Goal: Information Seeking & Learning: Find specific fact

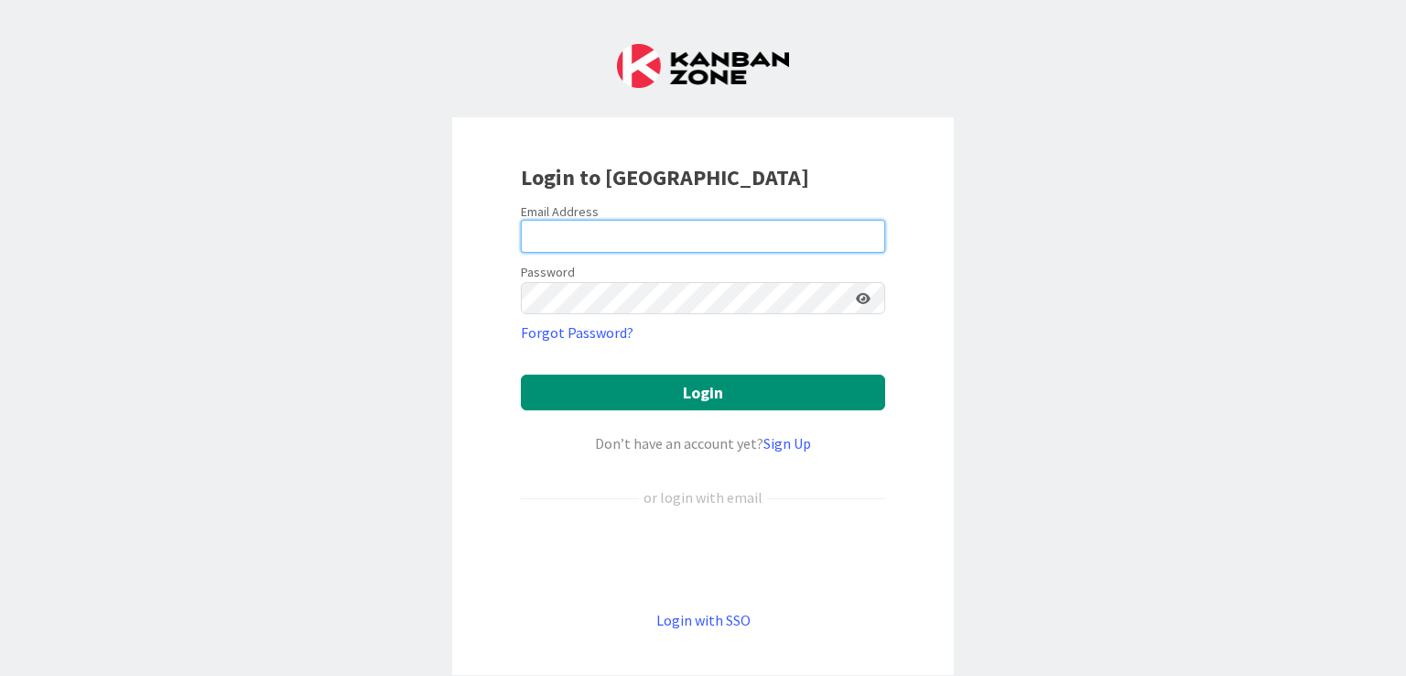
click at [582, 233] on input "email" at bounding box center [703, 236] width 364 height 33
type input "[EMAIL_ADDRESS][DOMAIN_NAME]"
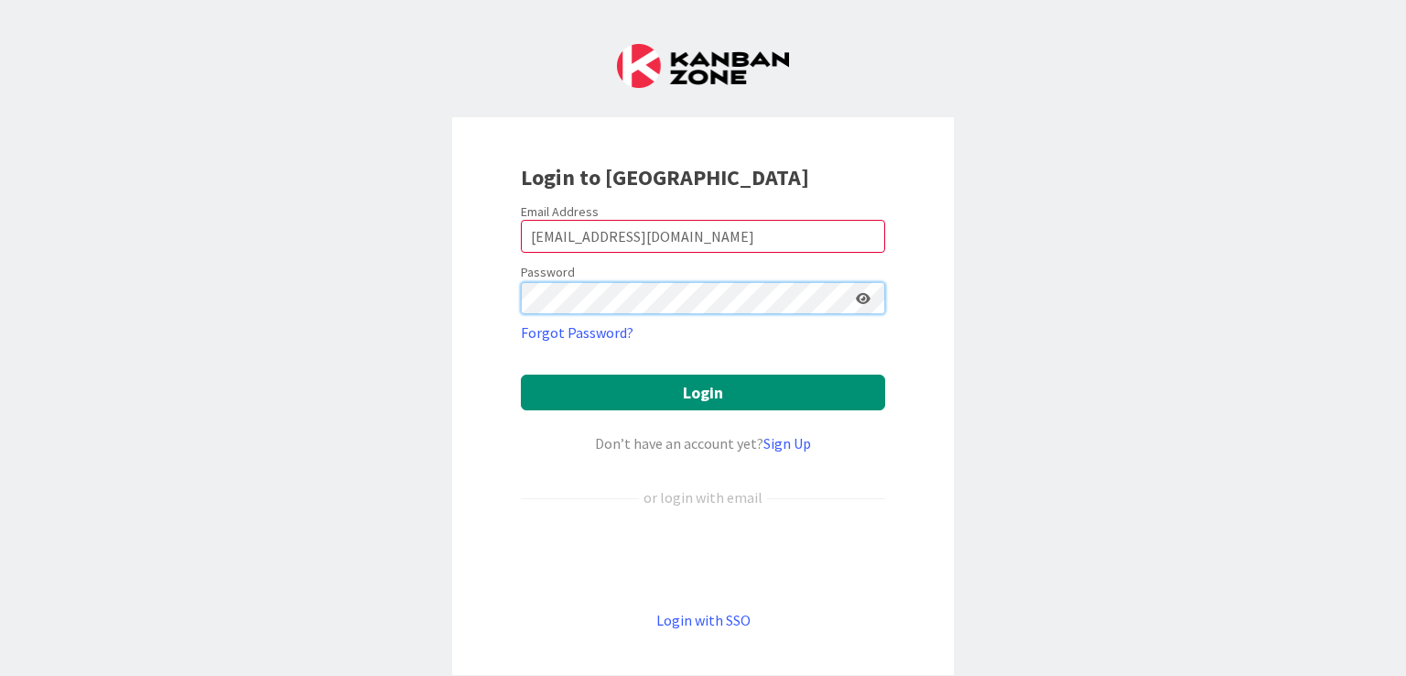
click at [521, 321] on button "Login" at bounding box center [703, 392] width 364 height 36
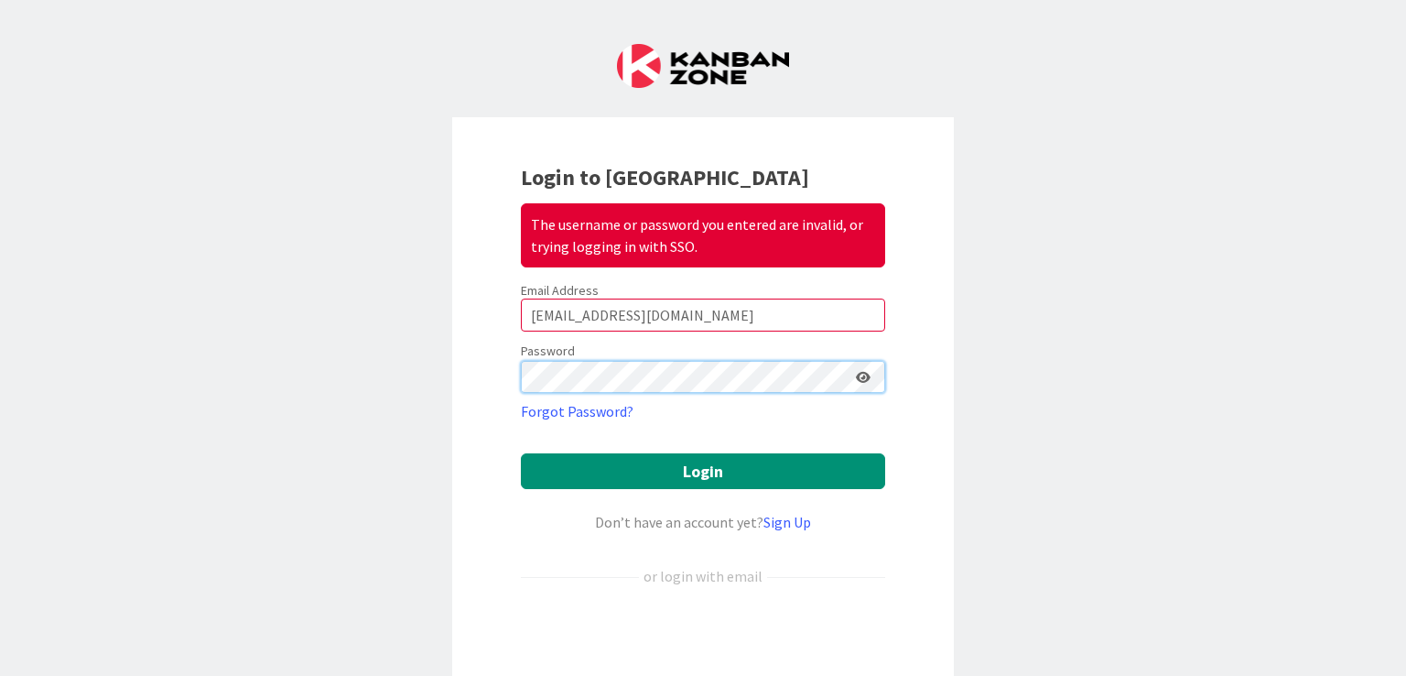
click at [521, 321] on button "Login" at bounding box center [703, 471] width 364 height 36
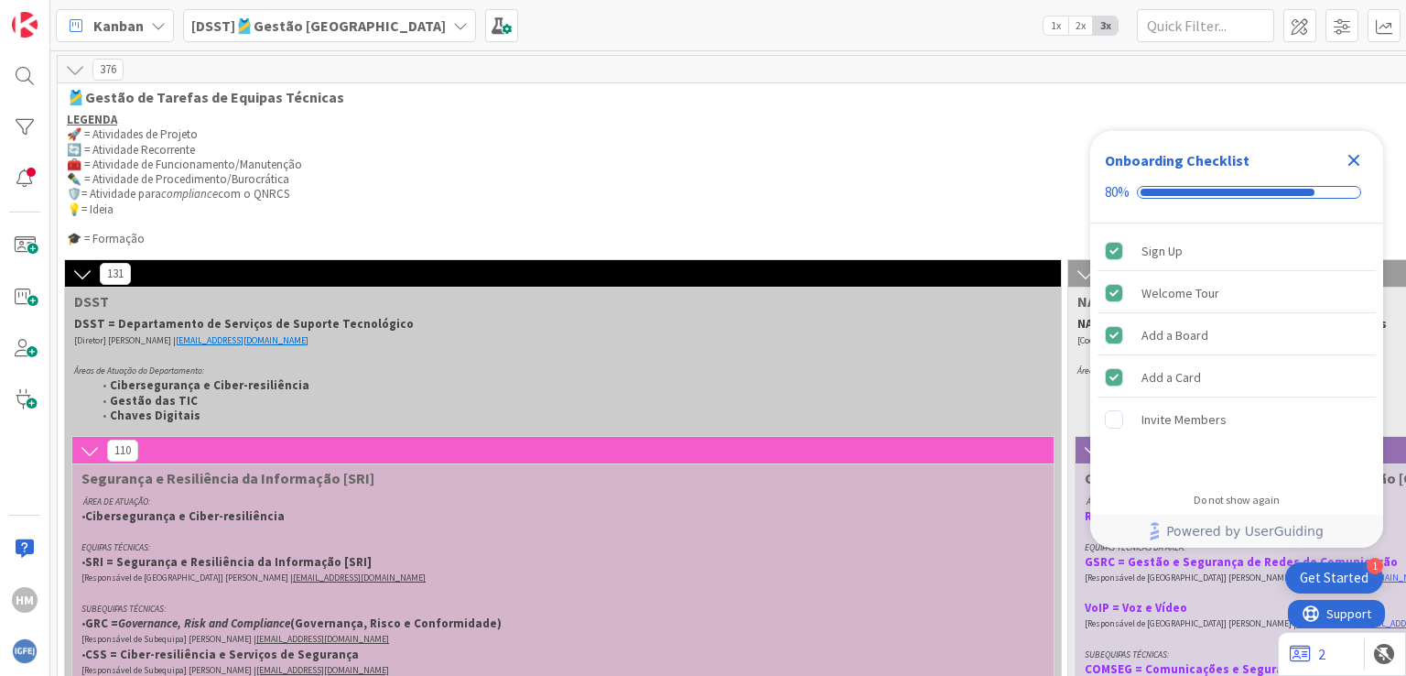
click at [589, 156] on icon "Close Checklist" at bounding box center [1354, 160] width 22 height 22
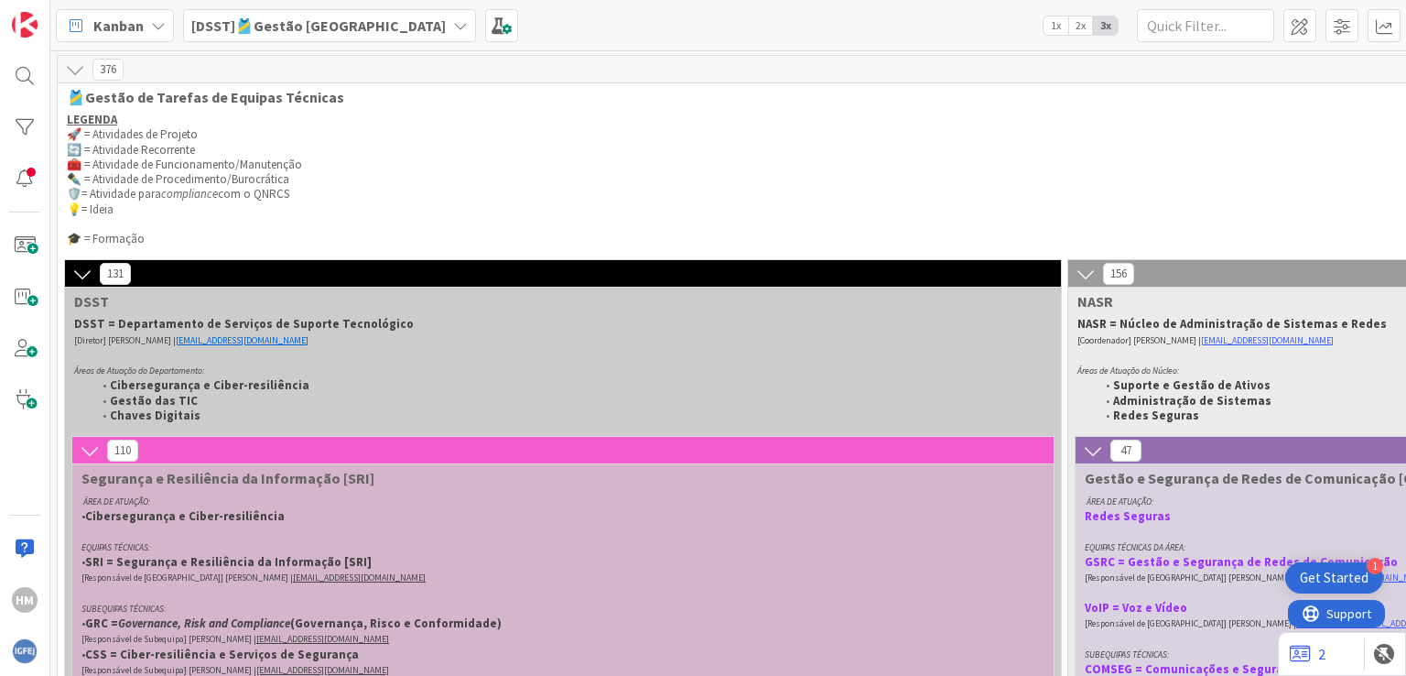
click at [453, 19] on icon at bounding box center [460, 25] width 15 height 15
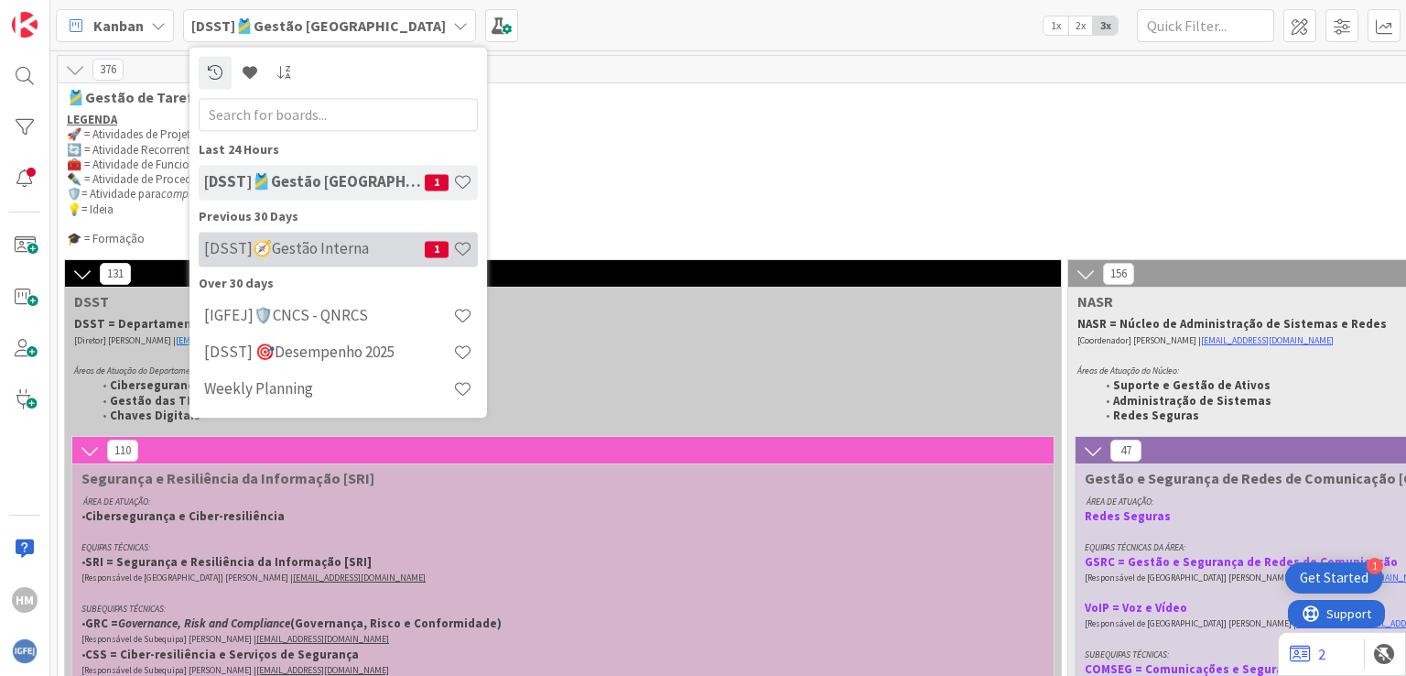
click at [297, 244] on h4 "[DSST]🧭Gestão Interna" at bounding box center [314, 249] width 221 height 18
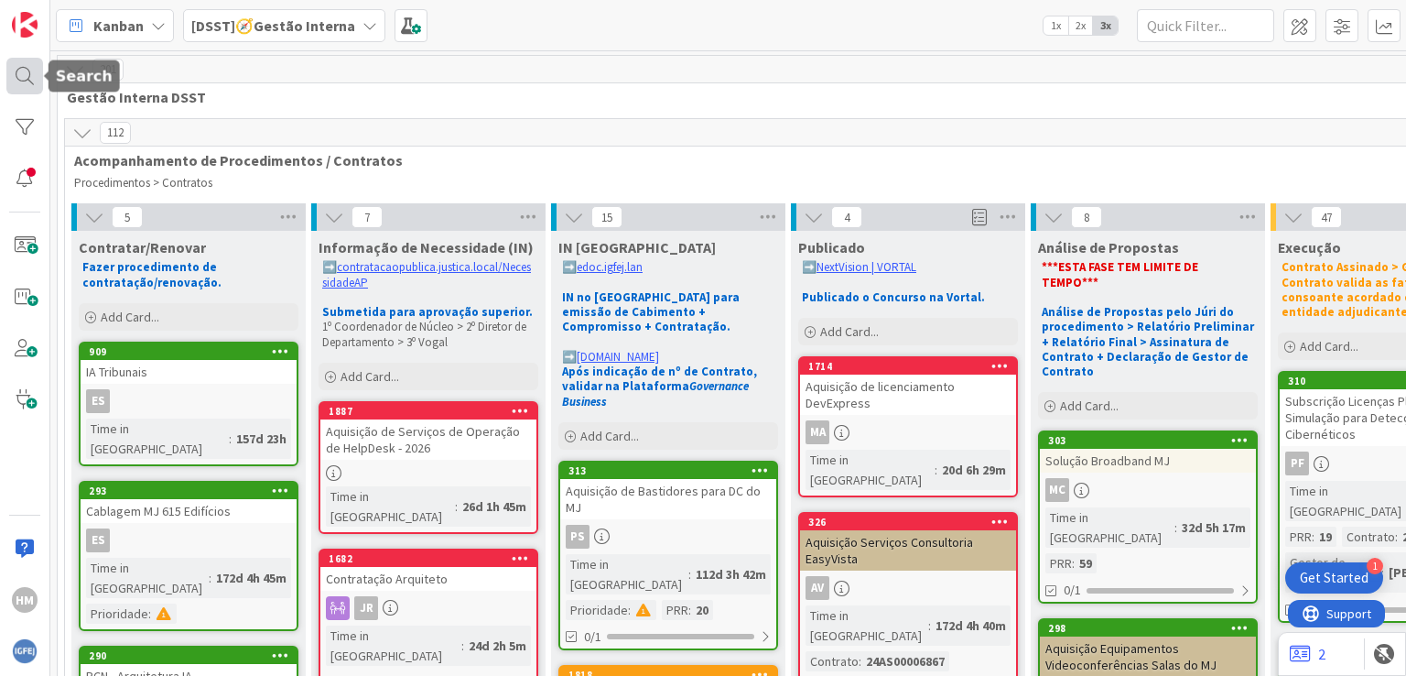
click at [28, 80] on div at bounding box center [24, 76] width 37 height 37
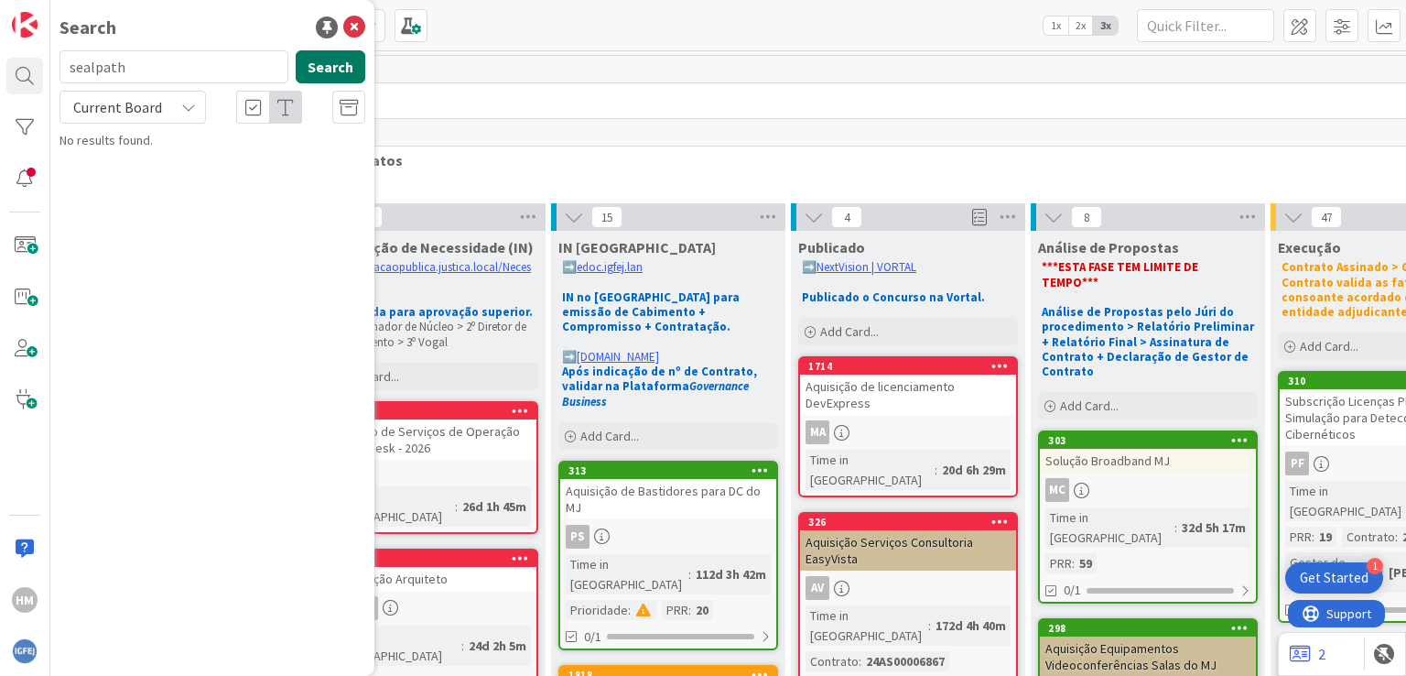
click at [331, 64] on button "Search" at bounding box center [331, 66] width 70 height 33
click at [168, 70] on input "sealpath" at bounding box center [174, 66] width 229 height 33
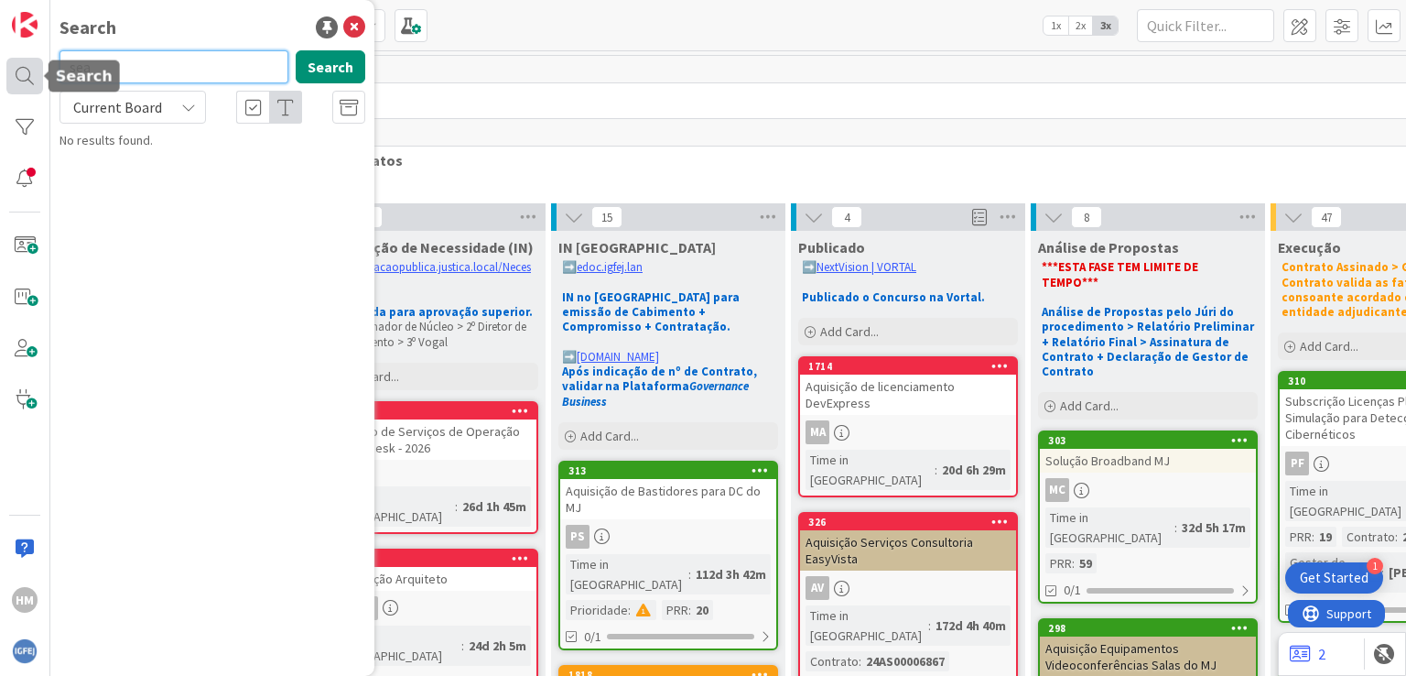
drag, startPoint x: 150, startPoint y: 68, endPoint x: 40, endPoint y: 78, distance: 110.3
click at [40, 78] on div "HM Search sea Search Current Board No results found." at bounding box center [25, 338] width 50 height 676
paste input "SEALPATH"
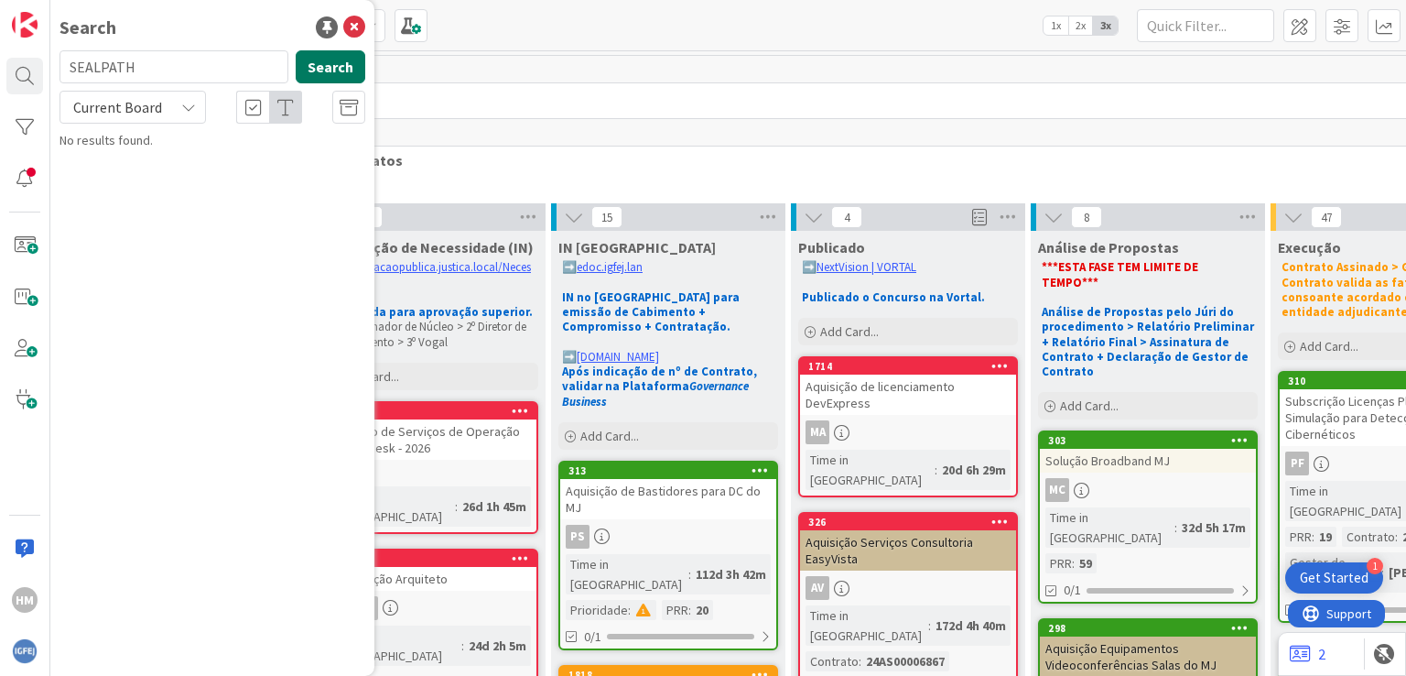
click at [335, 61] on button "Search" at bounding box center [331, 66] width 70 height 33
click at [146, 68] on input "SEALPATH" at bounding box center [174, 66] width 229 height 33
type input "S"
click at [196, 70] on input "text" at bounding box center [174, 66] width 229 height 33
paste input "24AB00006970"
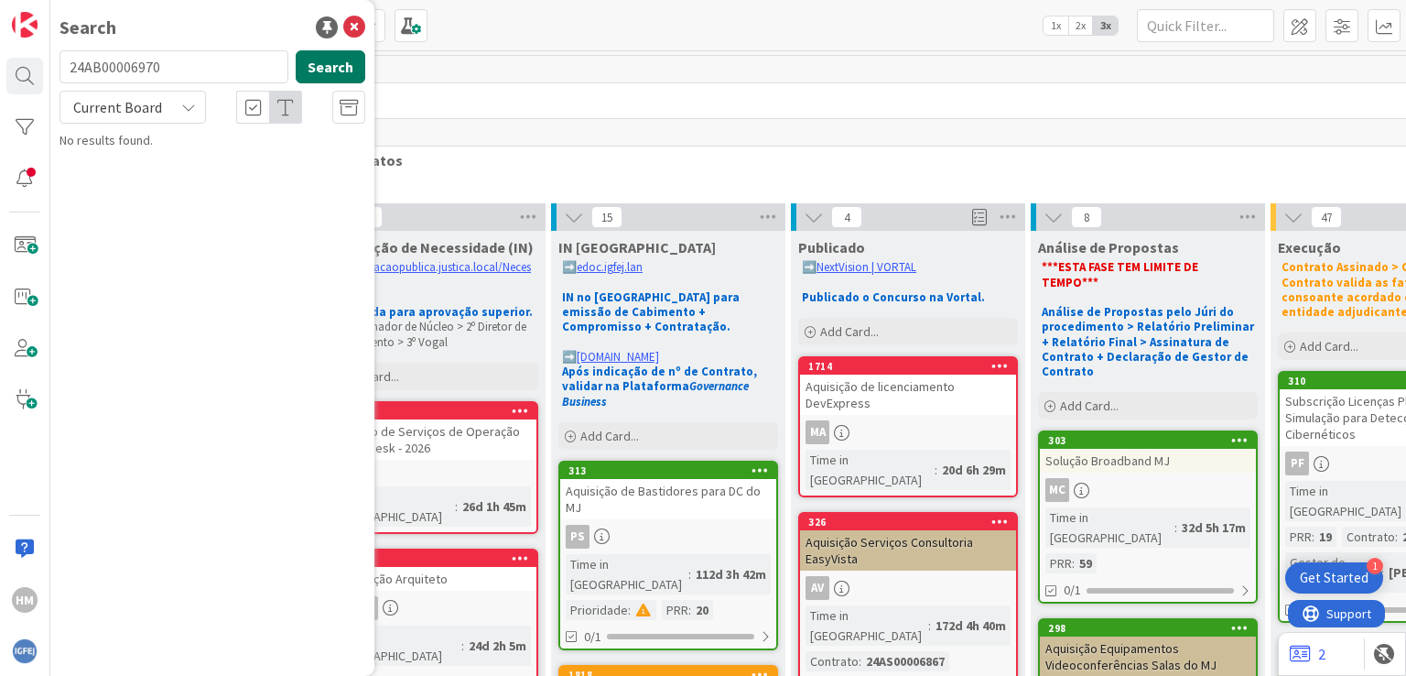
click at [337, 62] on button "Search" at bounding box center [331, 66] width 70 height 33
click at [199, 69] on input "24AB00006970" at bounding box center [174, 66] width 229 height 33
type input "2"
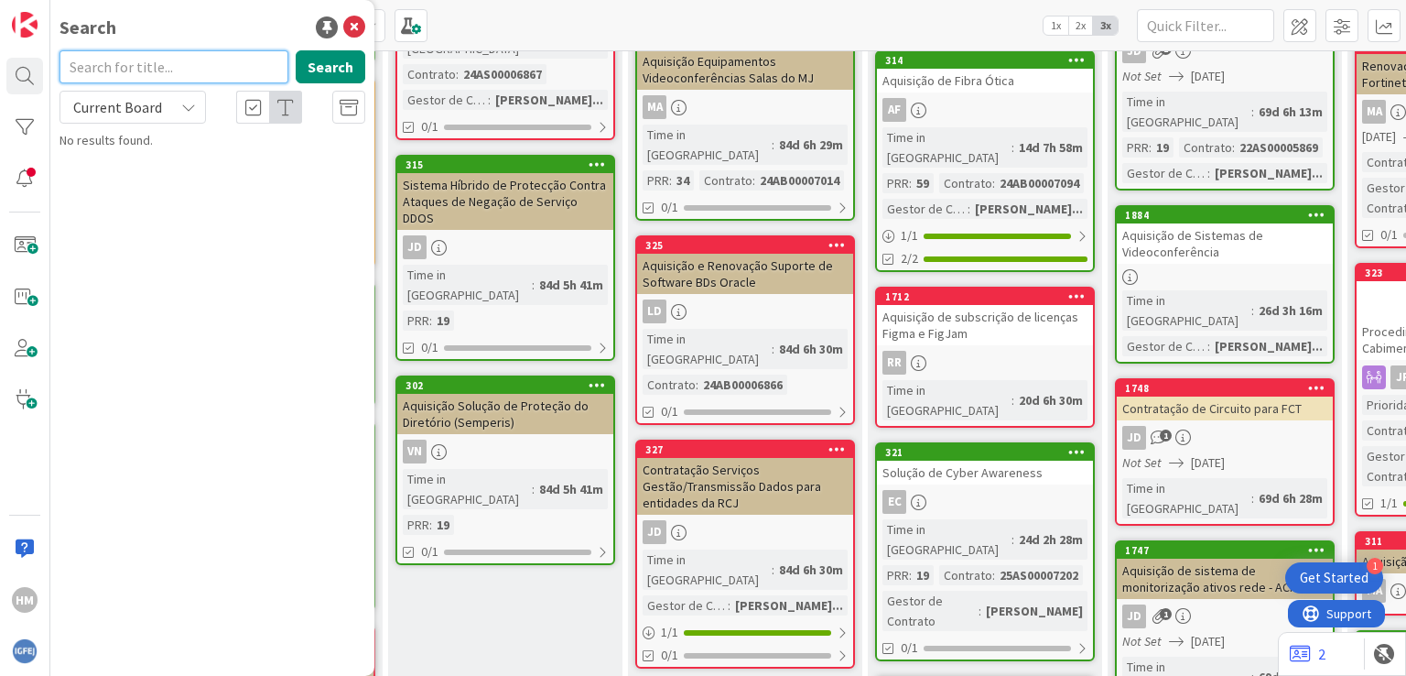
scroll to position [0, 403]
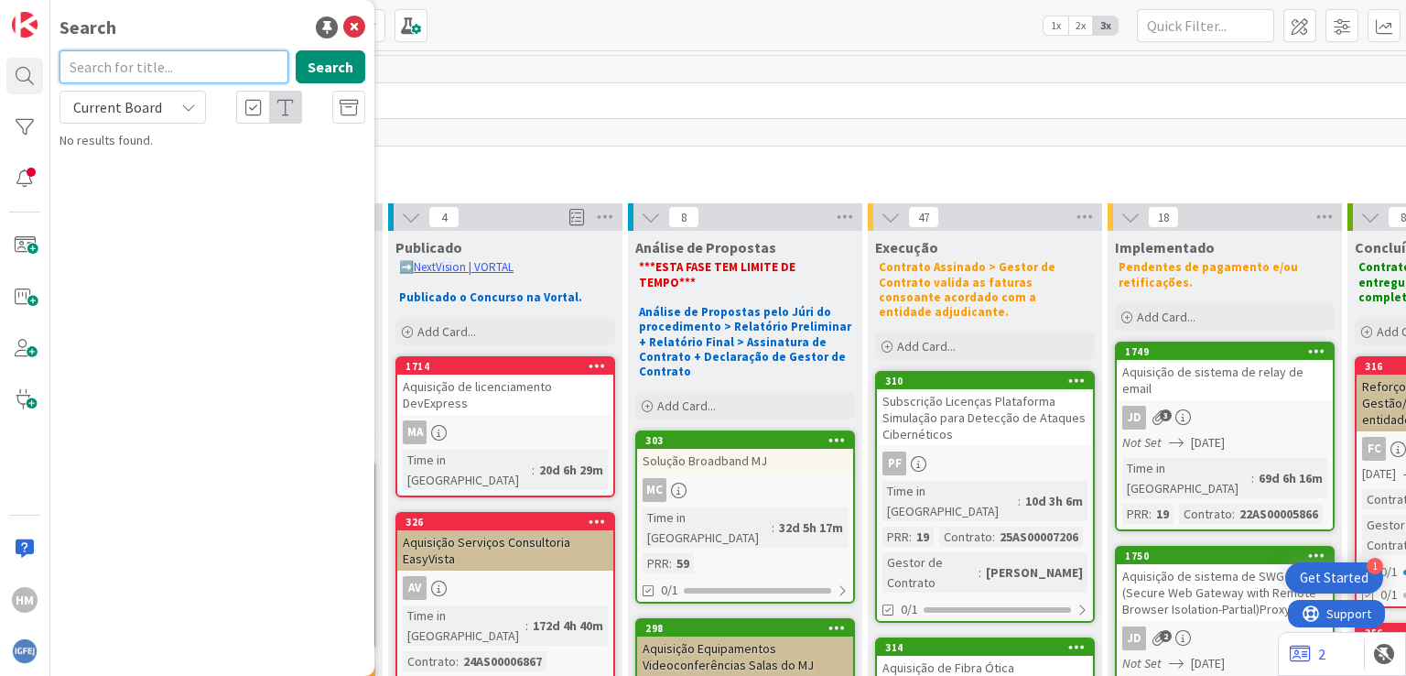
click at [196, 60] on input "text" at bounding box center [174, 66] width 229 height 33
click at [223, 60] on input "text" at bounding box center [174, 66] width 229 height 33
click at [354, 27] on icon at bounding box center [354, 27] width 22 height 22
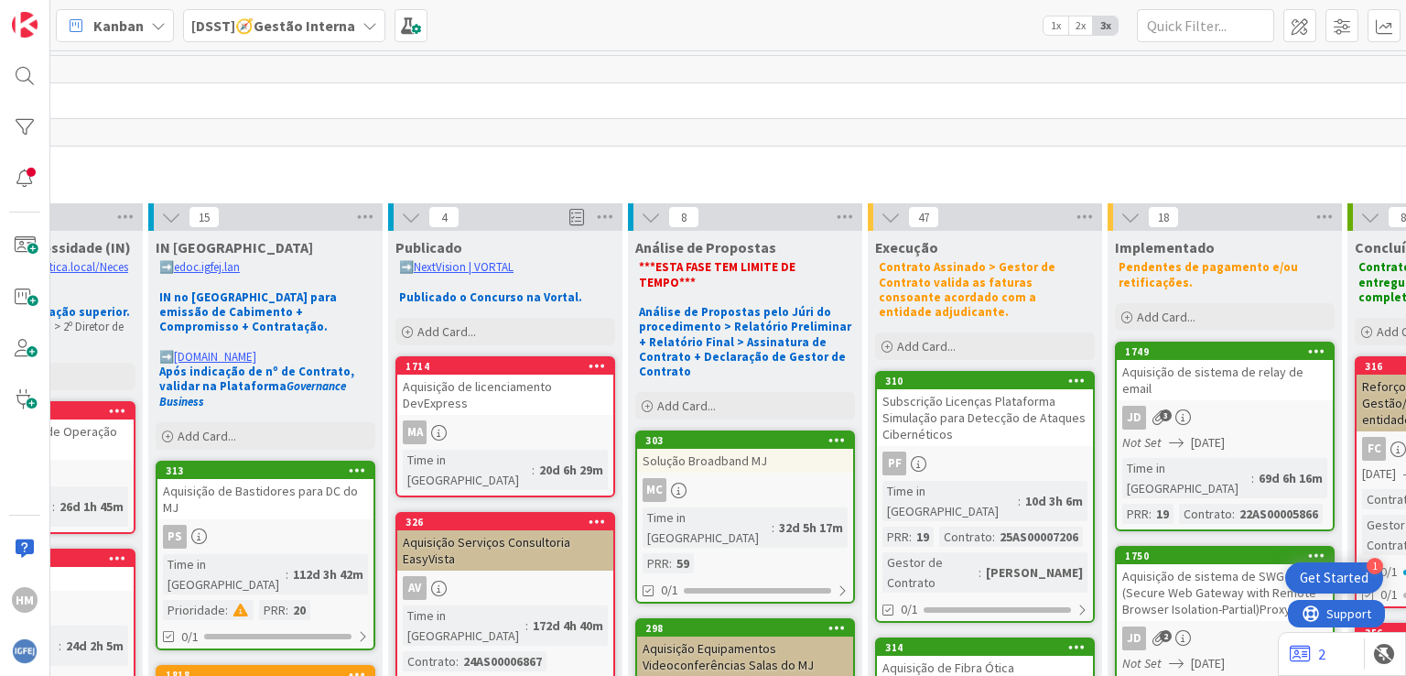
click at [363, 20] on icon at bounding box center [370, 25] width 15 height 15
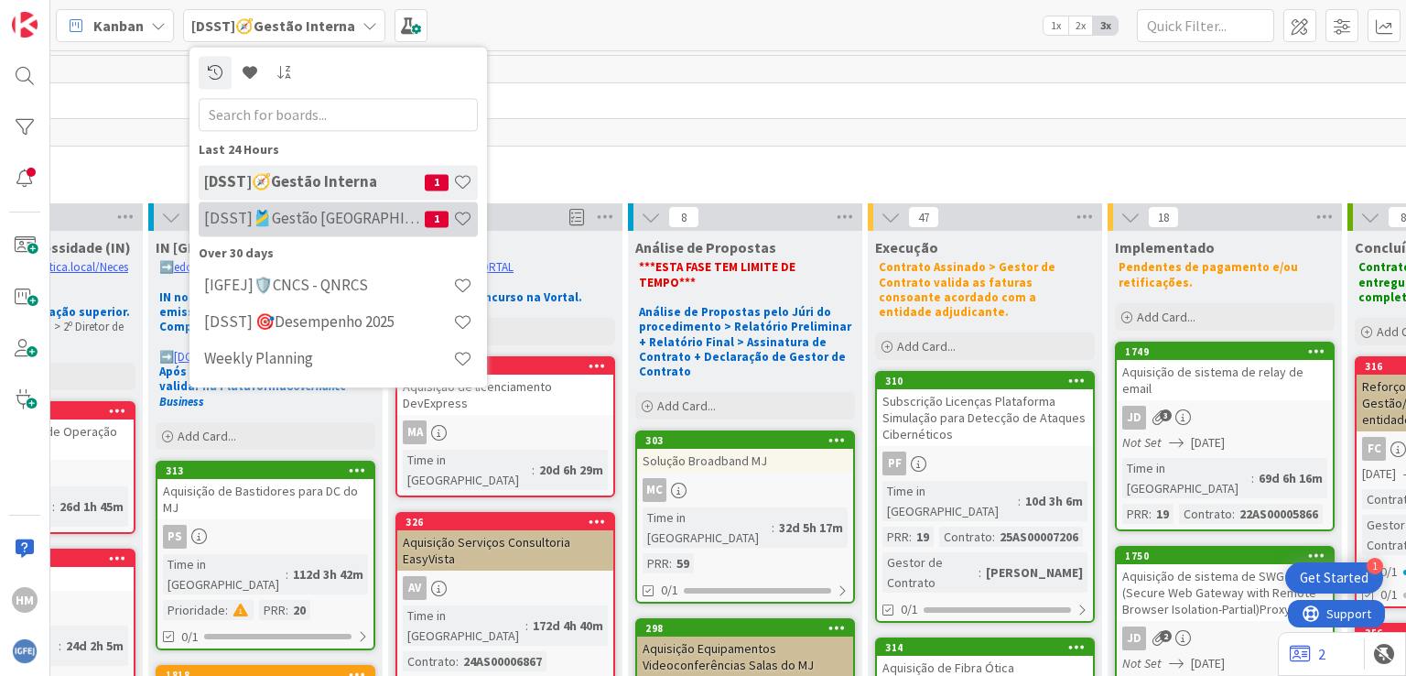
click at [319, 222] on h4 "[DSST]🎽Gestão [GEOGRAPHIC_DATA]" at bounding box center [314, 219] width 221 height 18
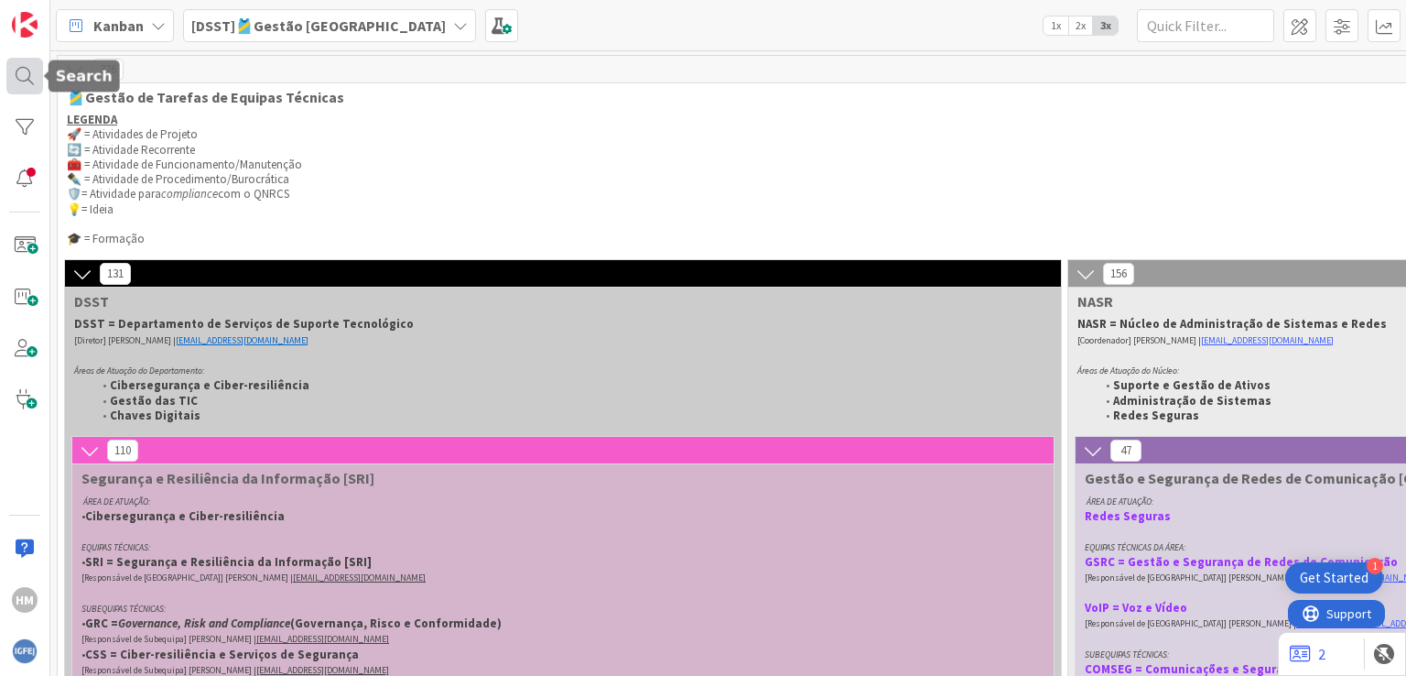
click at [19, 75] on div at bounding box center [24, 76] width 37 height 37
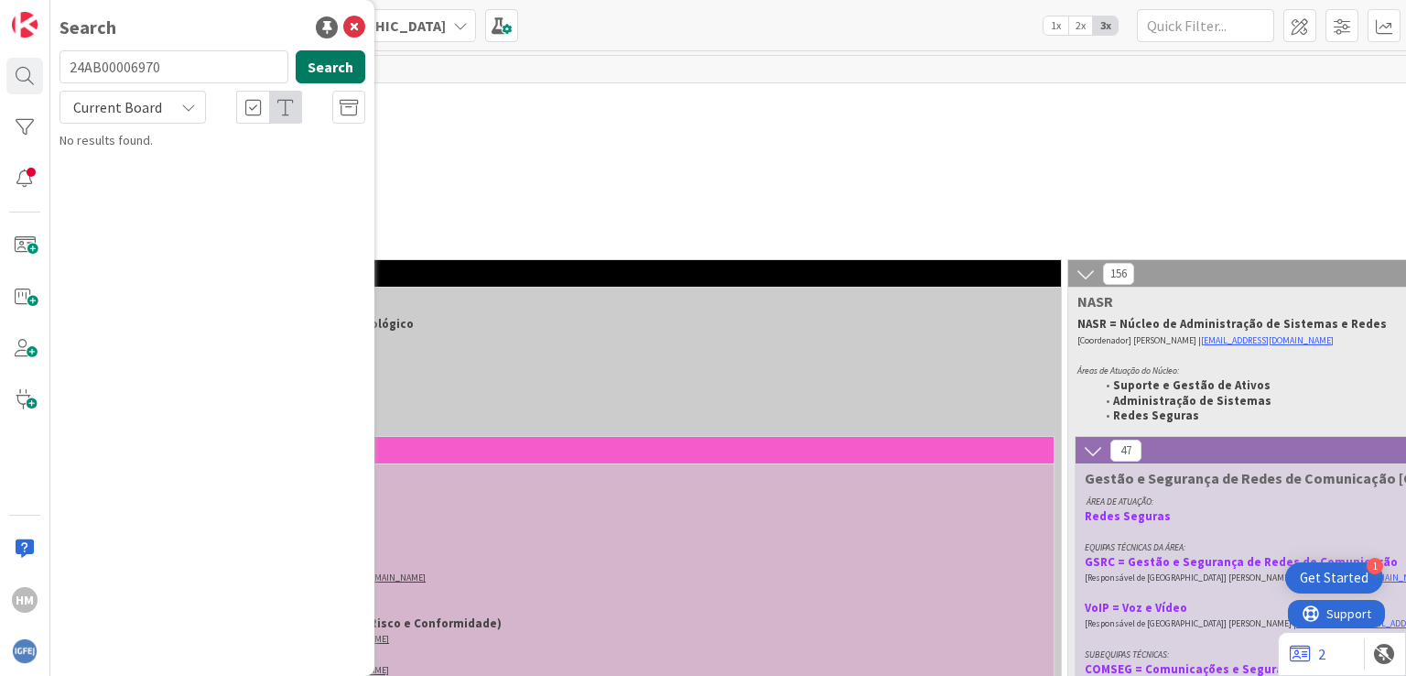
click at [329, 62] on button "Search" at bounding box center [331, 66] width 70 height 33
click at [179, 62] on input "24AB00006970" at bounding box center [174, 66] width 229 height 33
type input "2"
click at [216, 70] on input "Sealpath" at bounding box center [174, 66] width 229 height 33
type input "S"
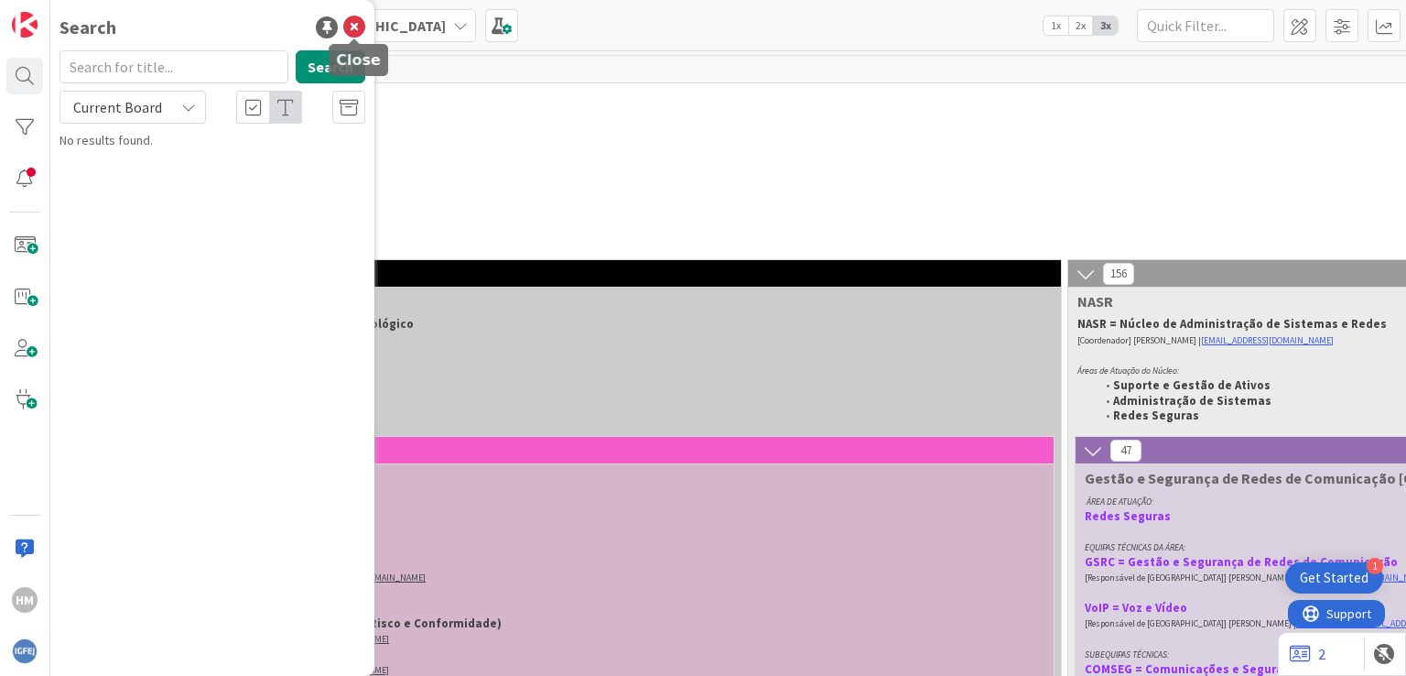
click at [354, 23] on icon at bounding box center [354, 27] width 22 height 22
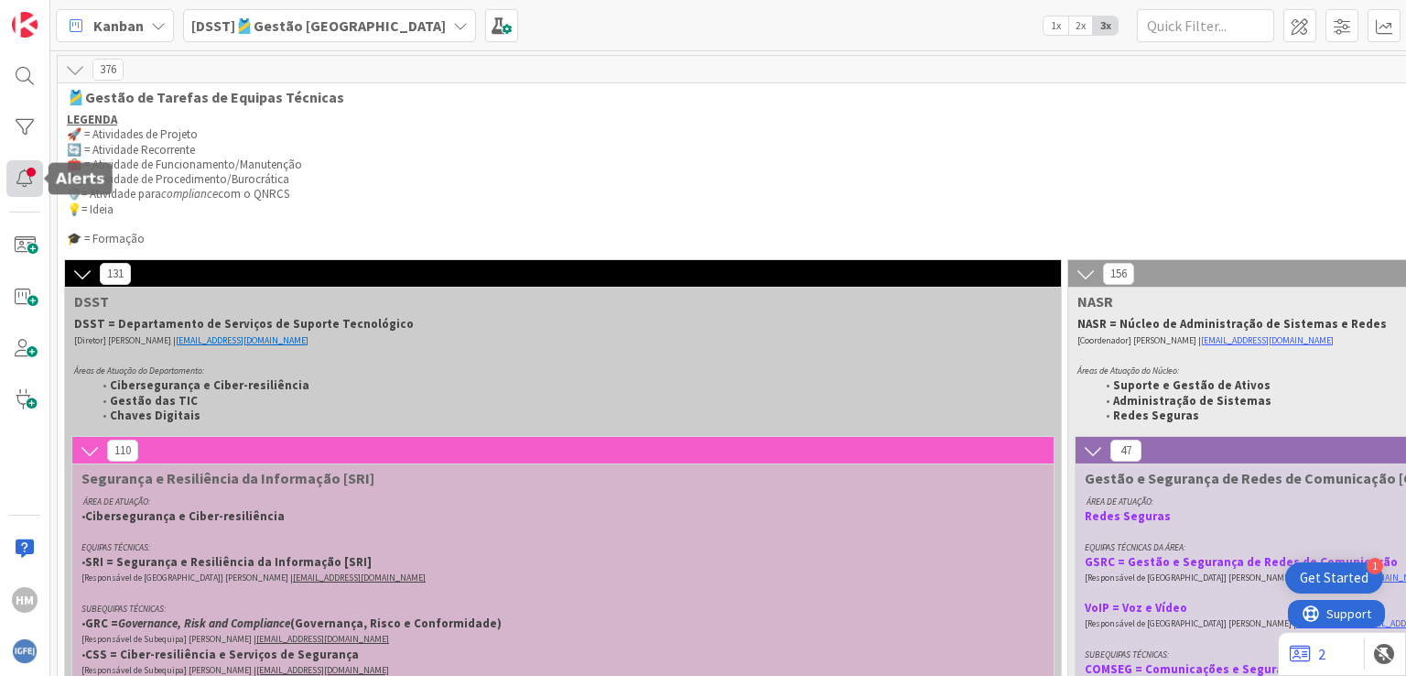
click at [22, 179] on div at bounding box center [24, 178] width 37 height 37
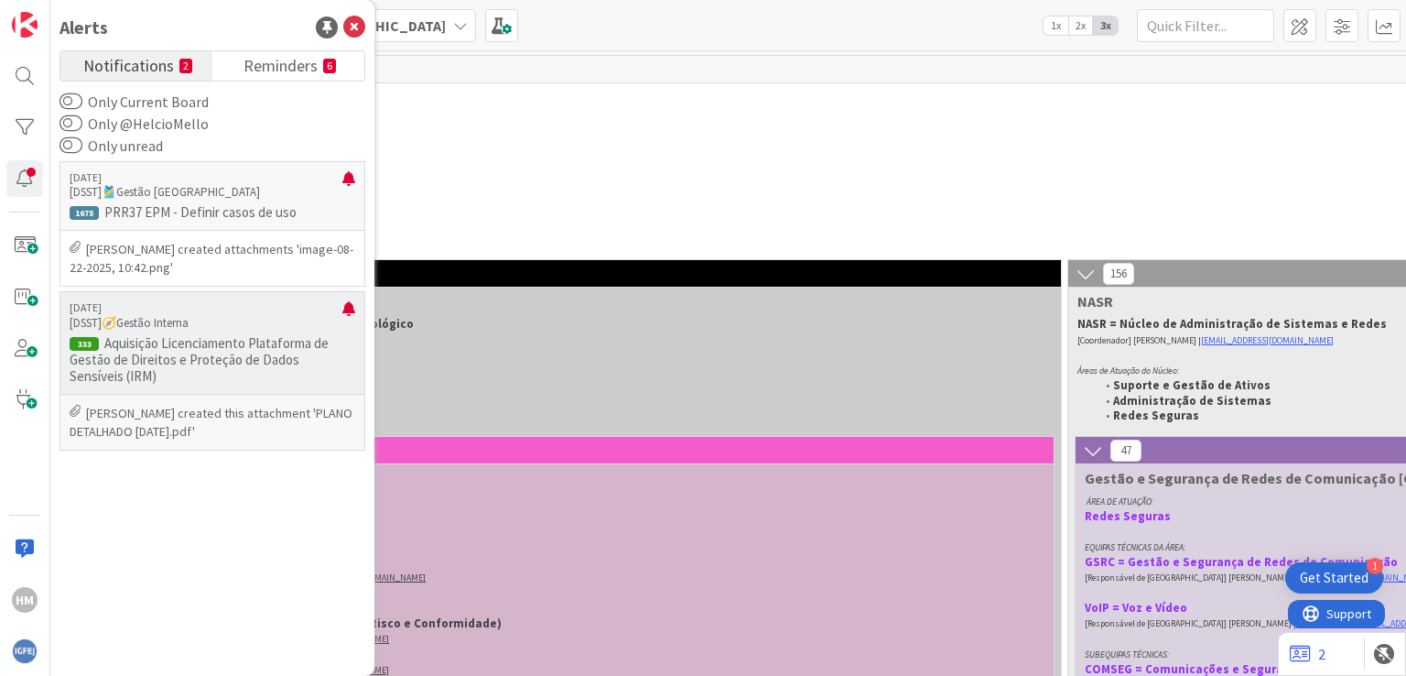
click at [220, 321] on p "Aquisição Licenciamento Plataforma de Gestão de Direitos e Proteção de Dados Se…" at bounding box center [213, 359] width 286 height 49
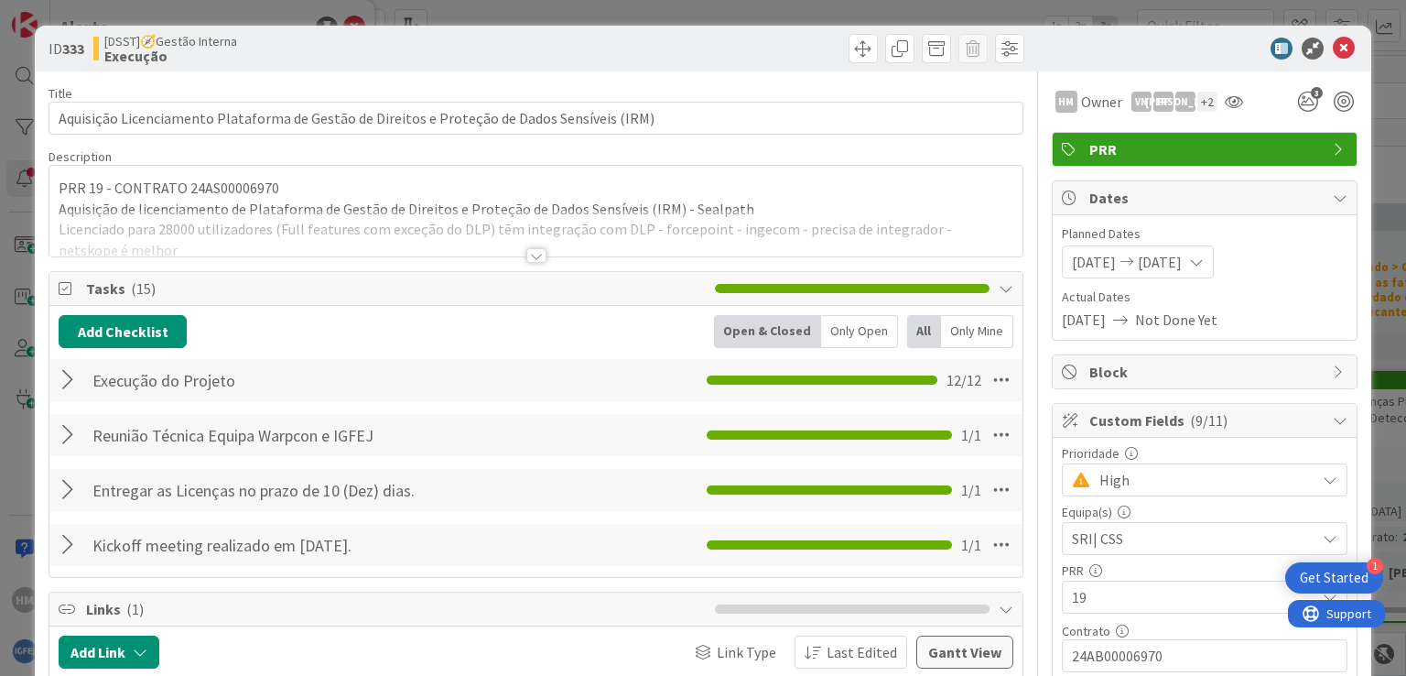
click at [527, 252] on div at bounding box center [536, 255] width 20 height 15
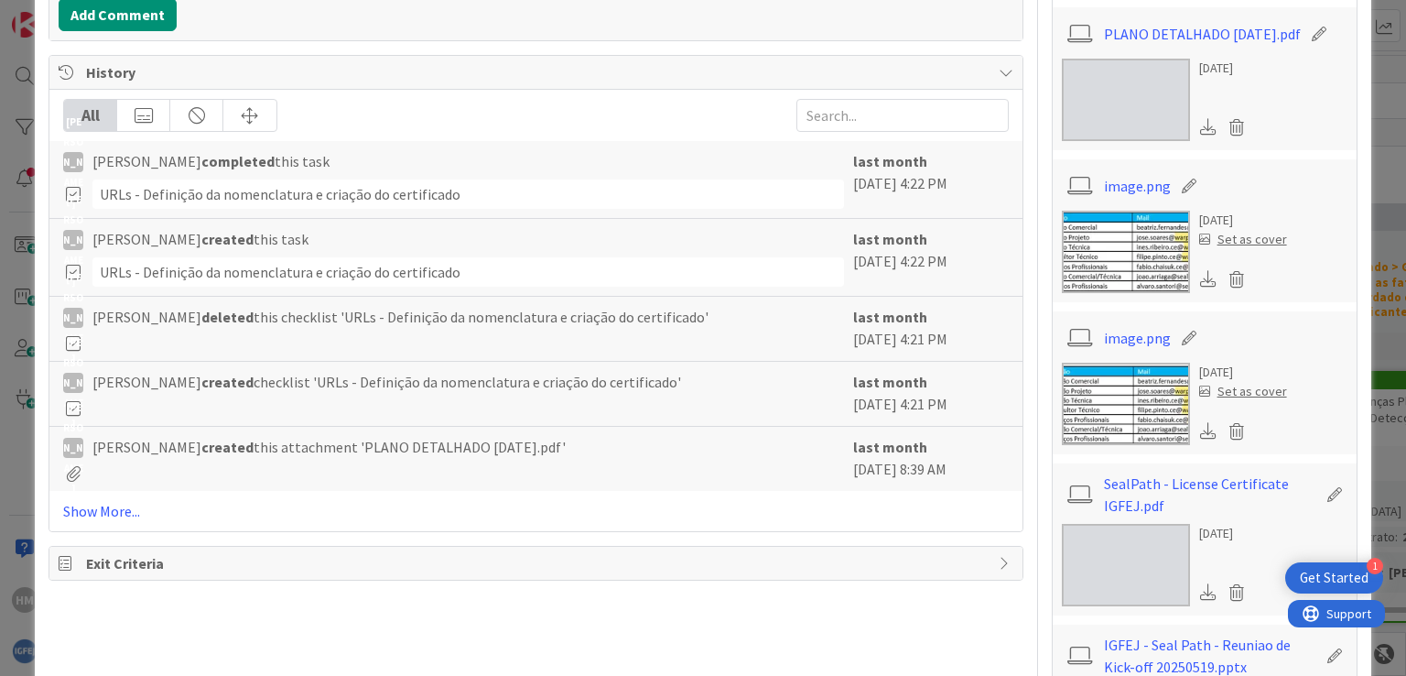
scroll to position [1233, 0]
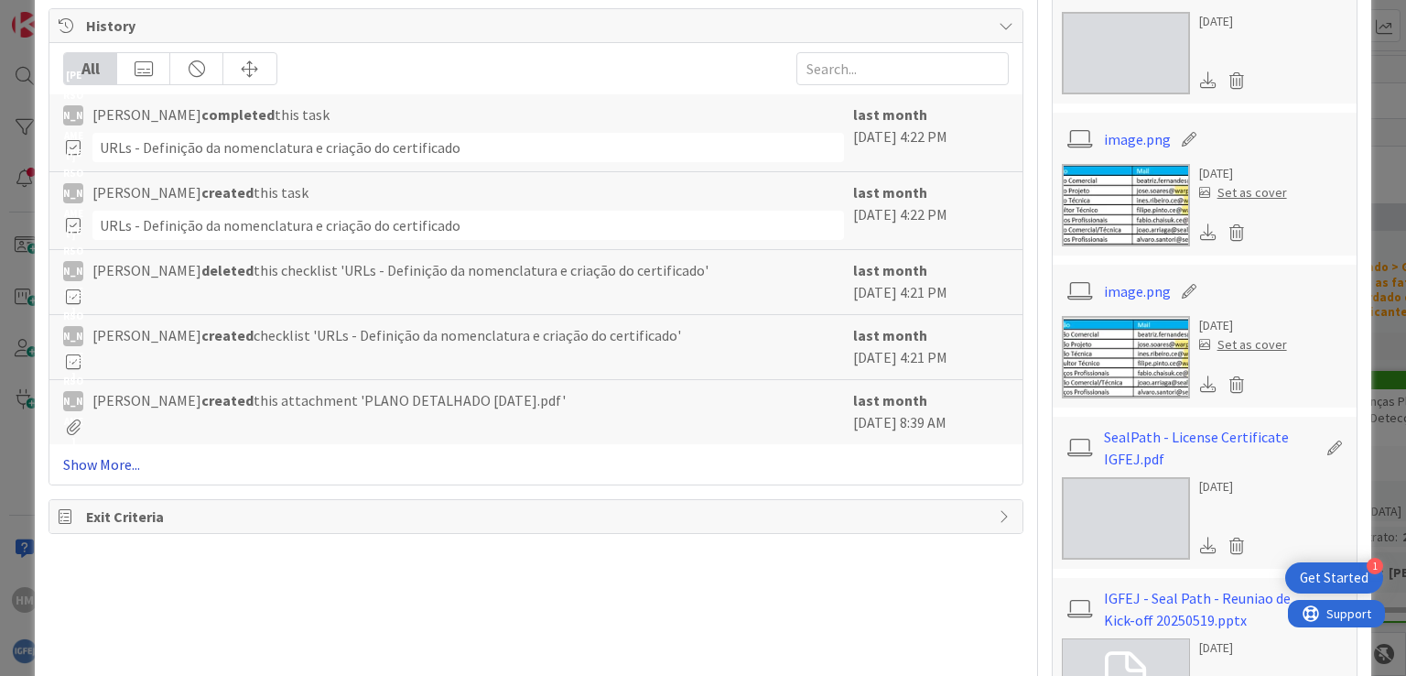
click at [103, 321] on link "Show More..." at bounding box center [535, 464] width 945 height 22
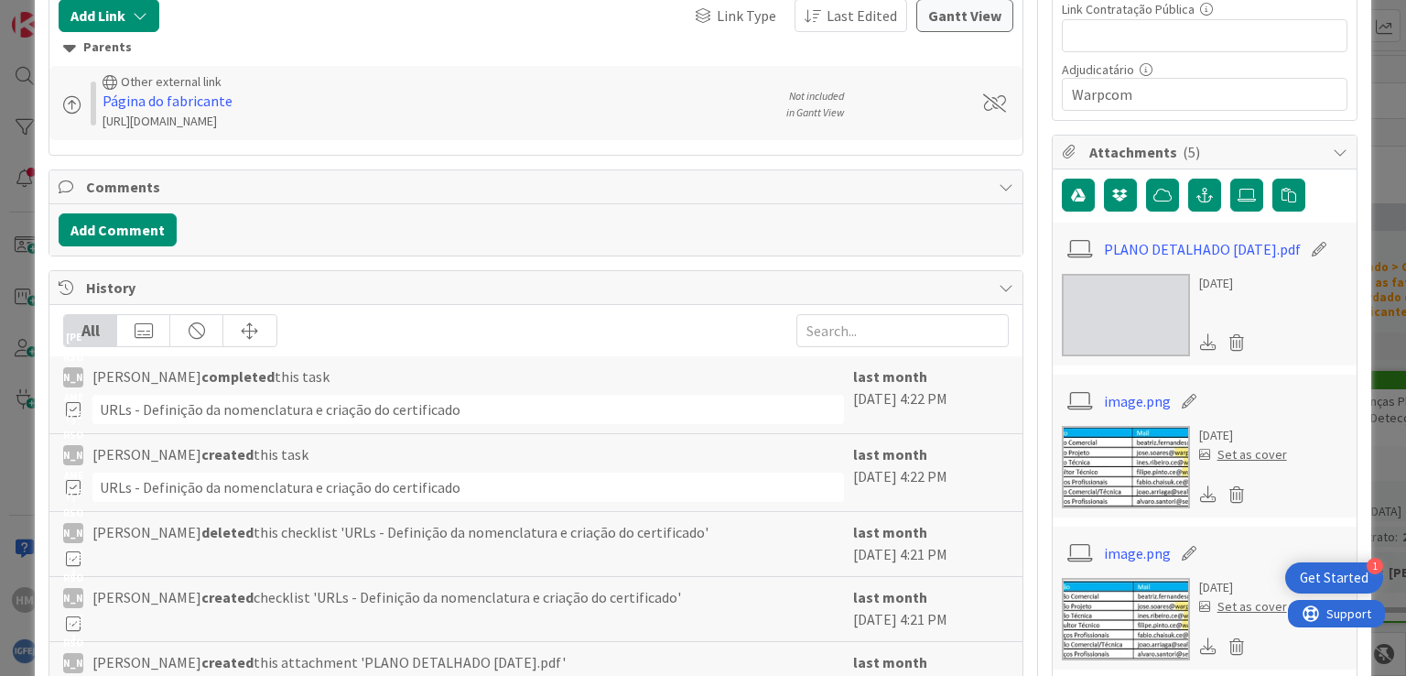
scroll to position [910, 0]
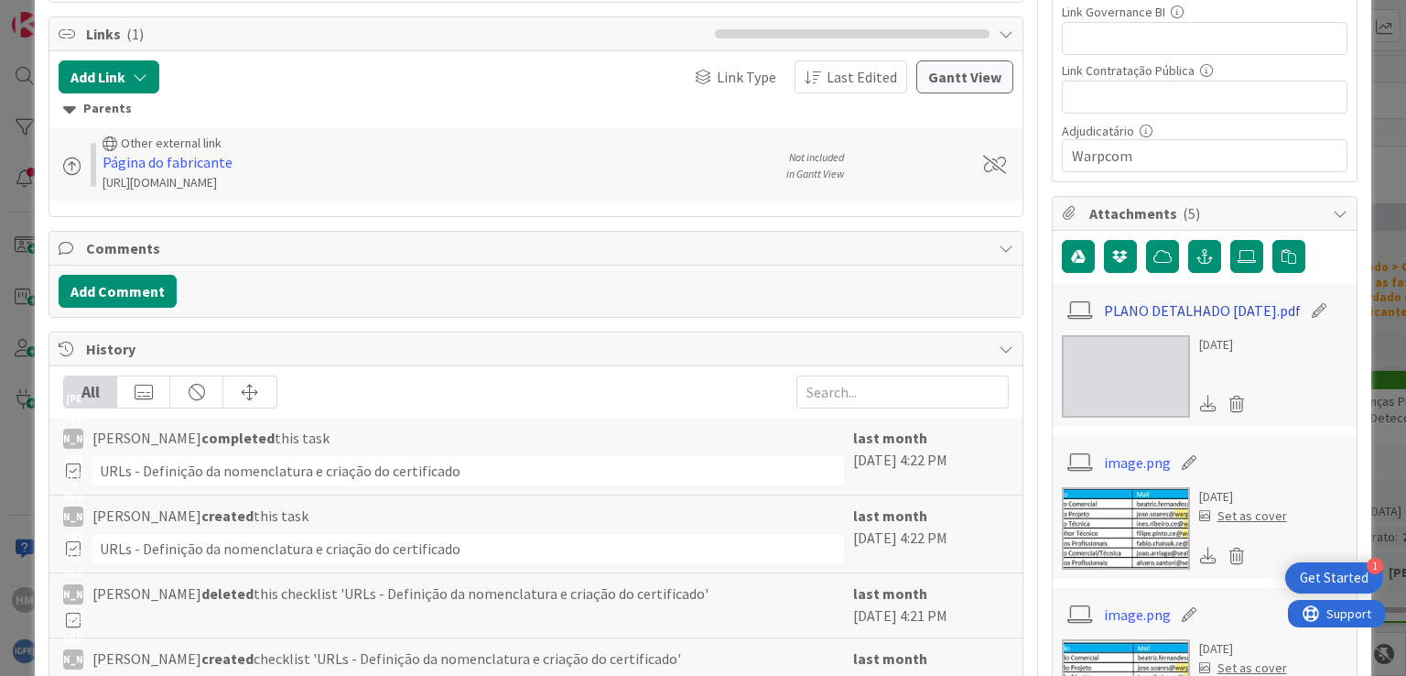
click at [589, 302] on link "PLANO DETALHADO [DATE].pdf" at bounding box center [1202, 310] width 197 height 22
click at [589, 321] on icon at bounding box center [1208, 403] width 16 height 16
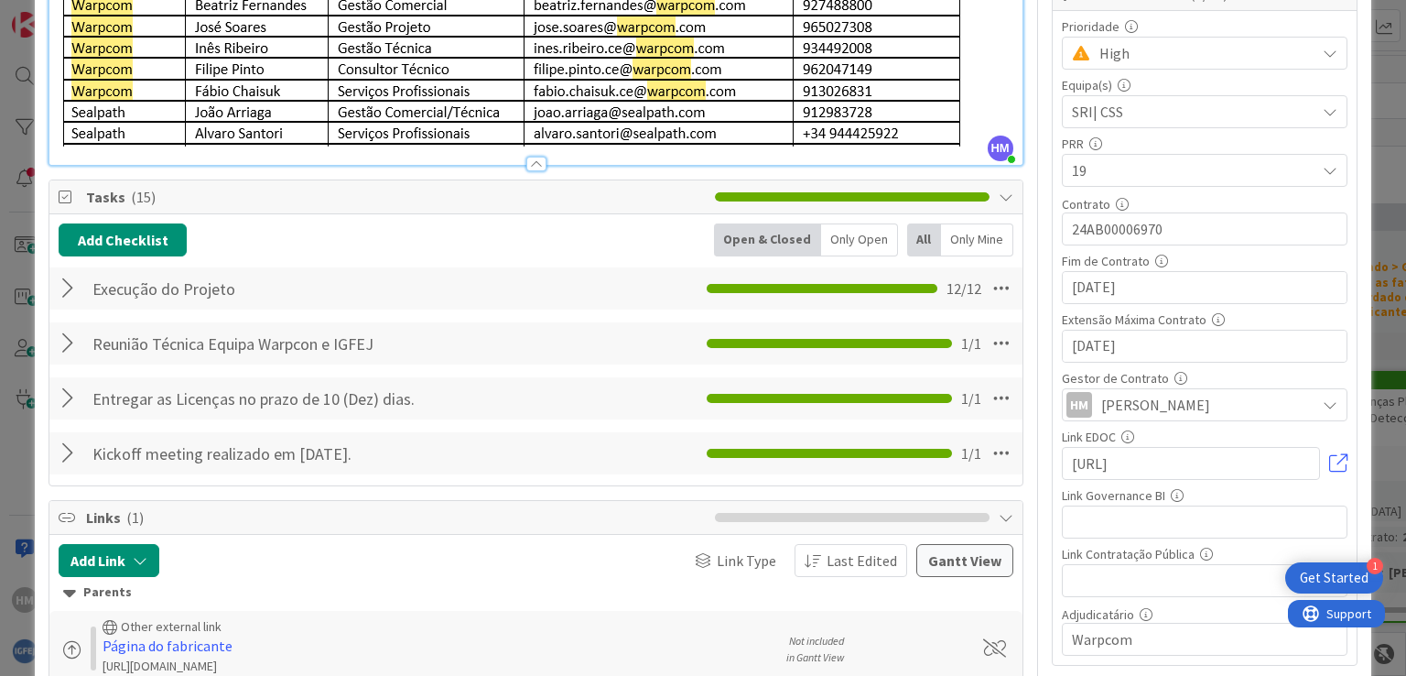
scroll to position [0, 0]
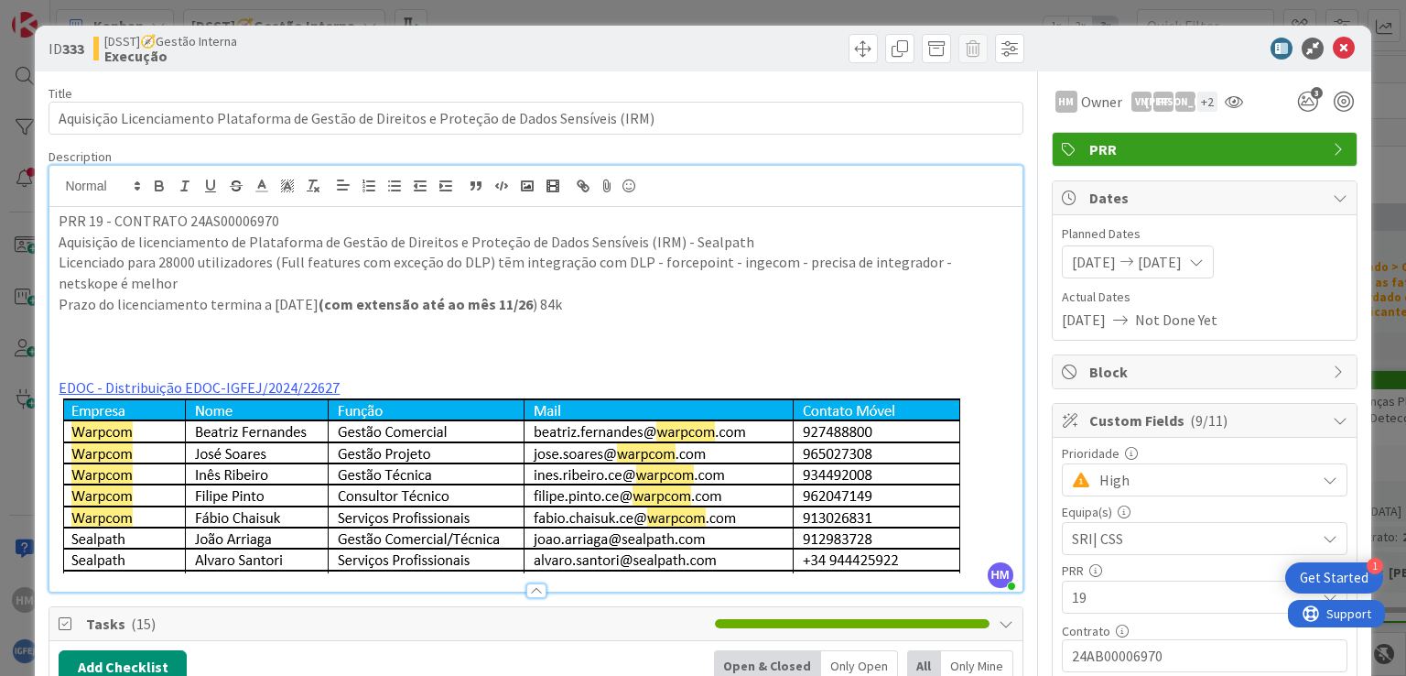
click at [589, 100] on div "+ 2" at bounding box center [1208, 102] width 20 height 20
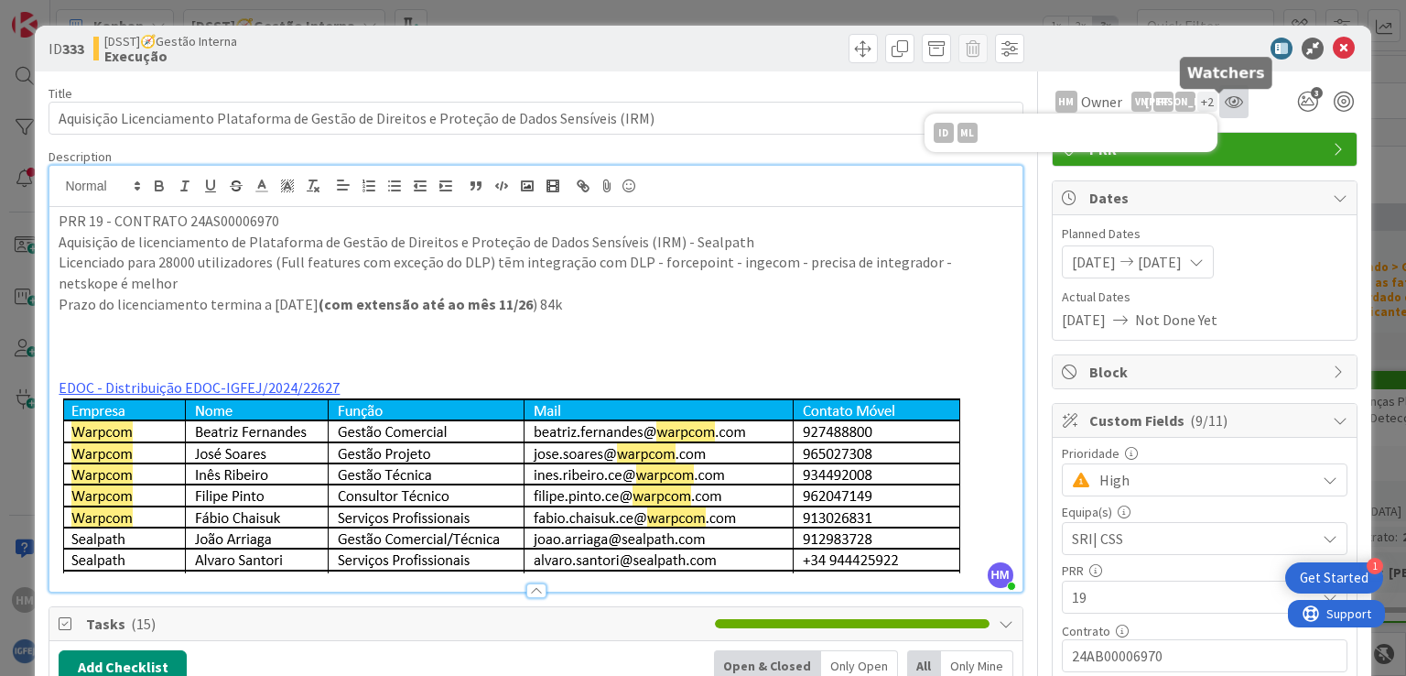
click at [589, 102] on icon at bounding box center [1234, 101] width 18 height 15
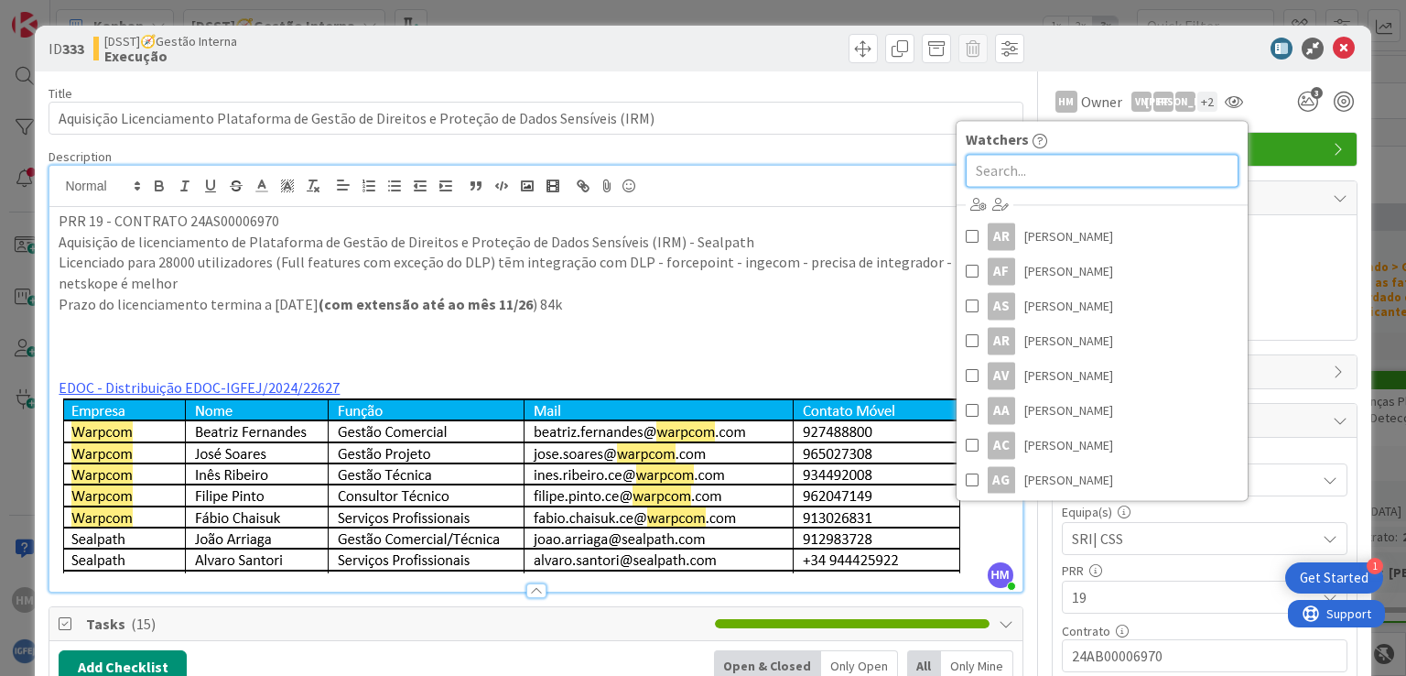
click at [589, 168] on input "text" at bounding box center [1102, 170] width 273 height 33
type input "E"
click at [589, 161] on input "E" at bounding box center [1102, 170] width 273 height 33
click at [589, 42] on icon at bounding box center [1344, 49] width 22 height 22
